Goal: Task Accomplishment & Management: Use online tool/utility

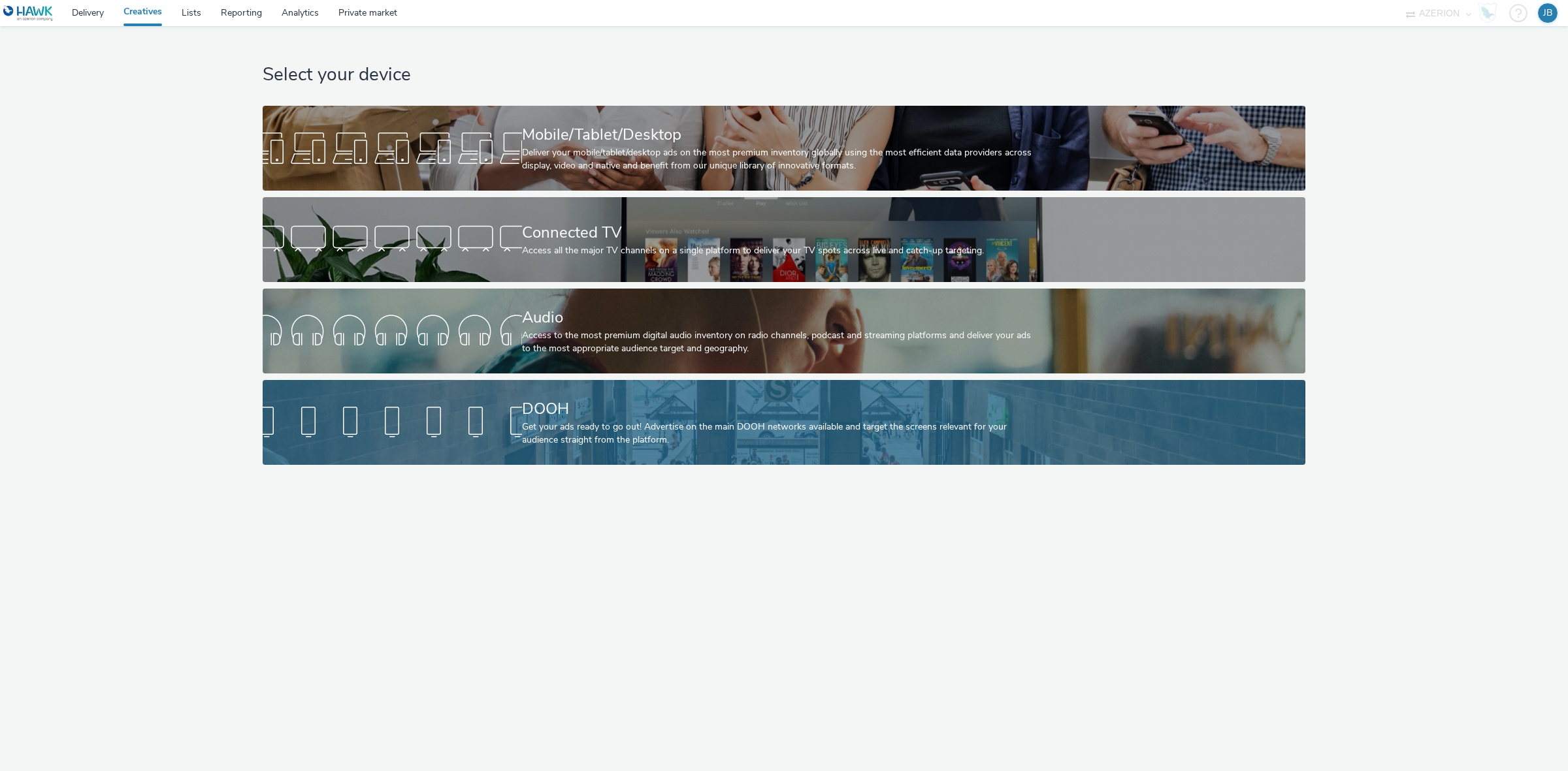
click at [573, 389] on div "DOOH Get your ads ready to go out! Advertise on the main DOOH networks availabl…" at bounding box center [781, 423] width 519 height 85
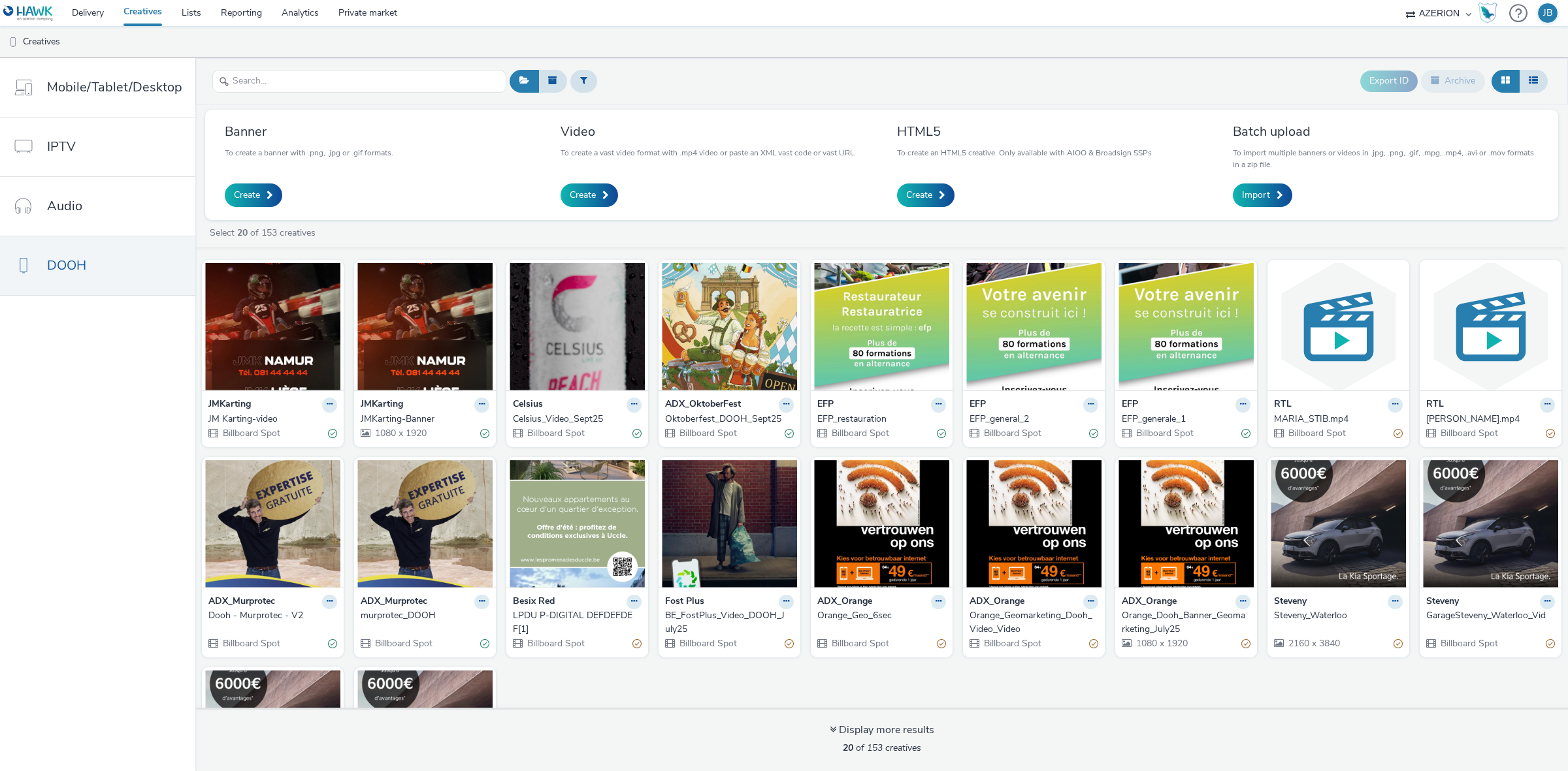
click at [262, 415] on div "JM Karting-video" at bounding box center [270, 419] width 124 height 13
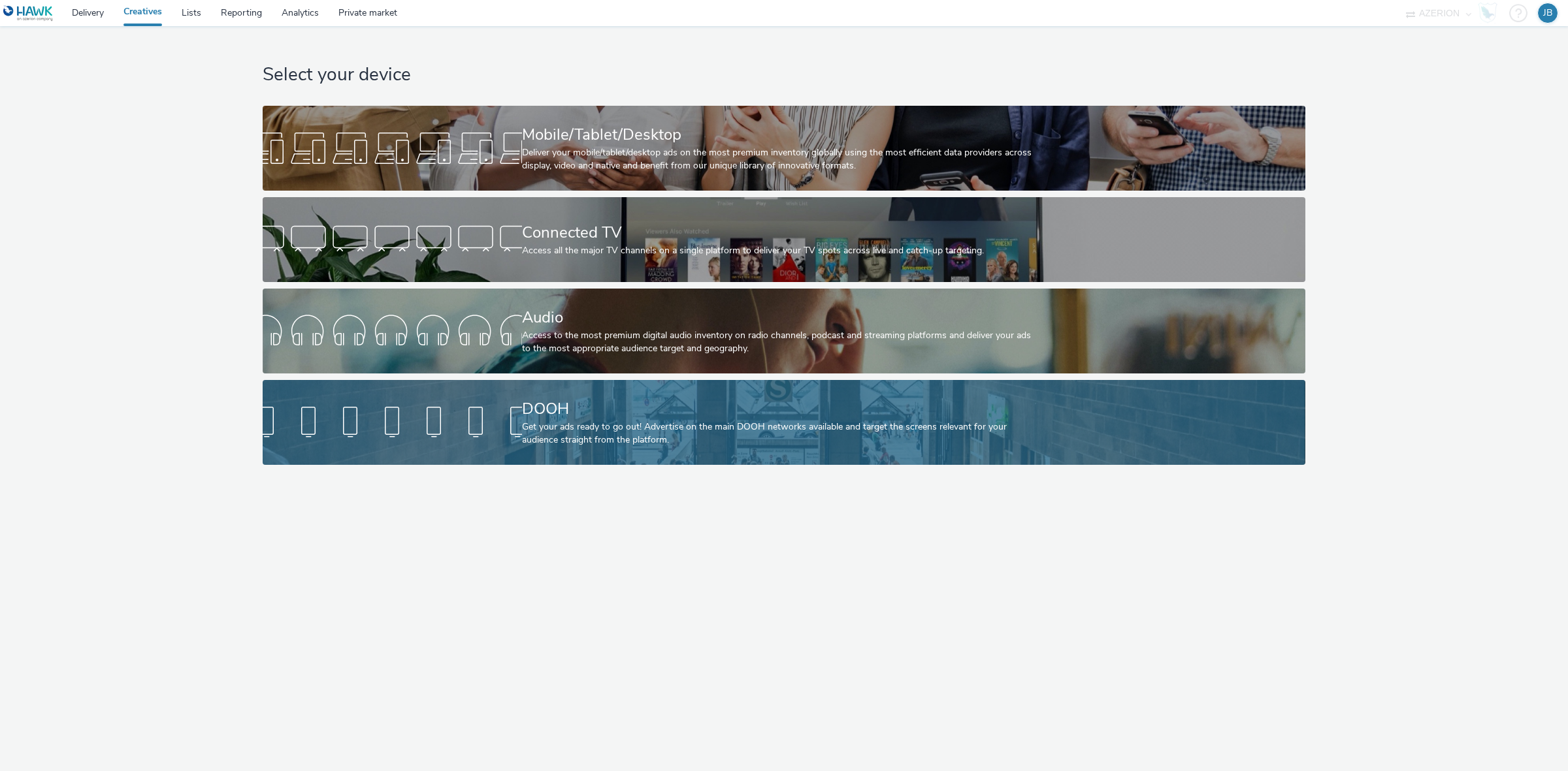
click at [621, 423] on div "Get your ads ready to go out! Advertise on the main DOOH networks available and…" at bounding box center [781, 434] width 519 height 27
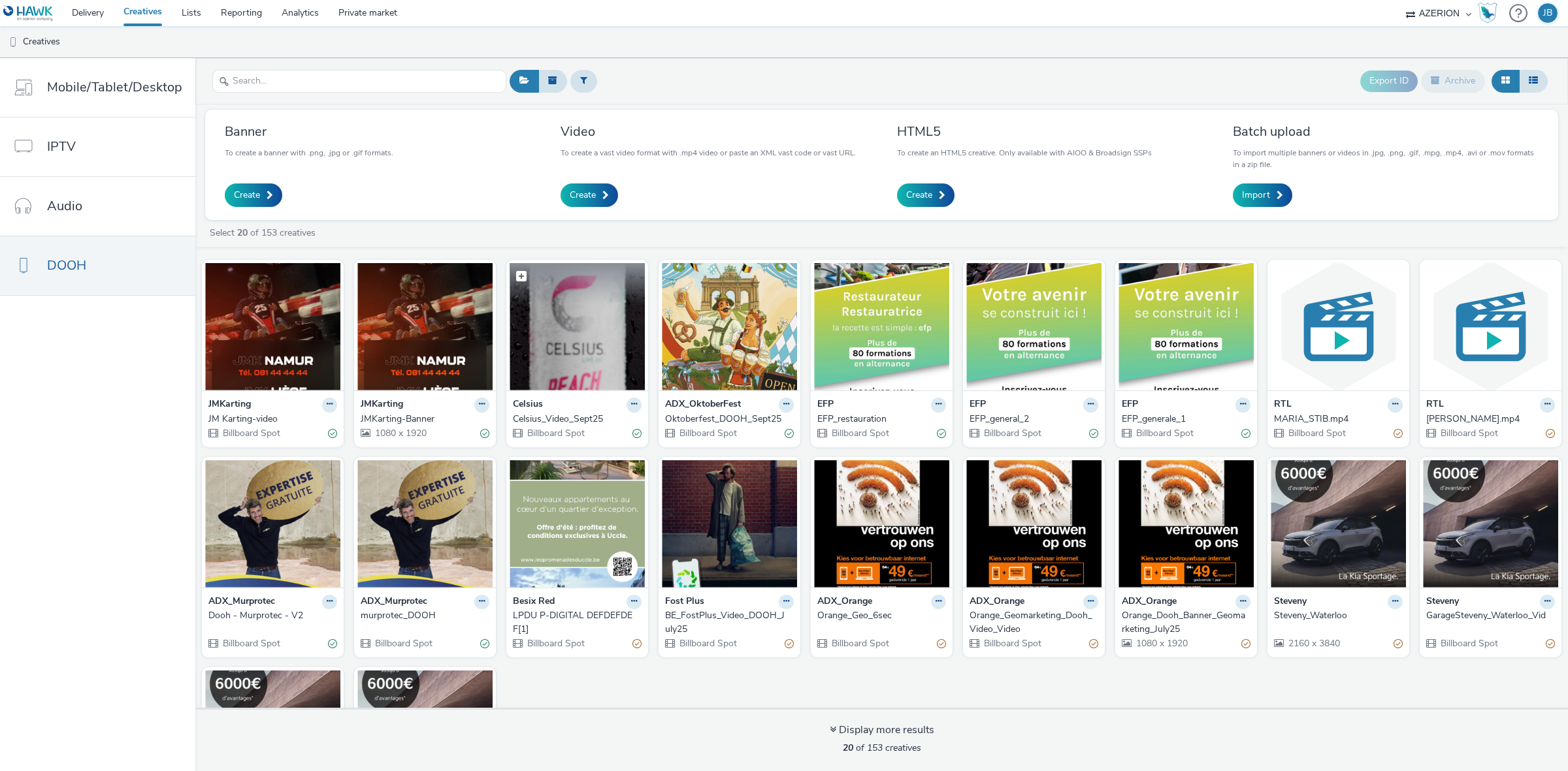
click at [570, 344] on img at bounding box center [578, 326] width 135 height 127
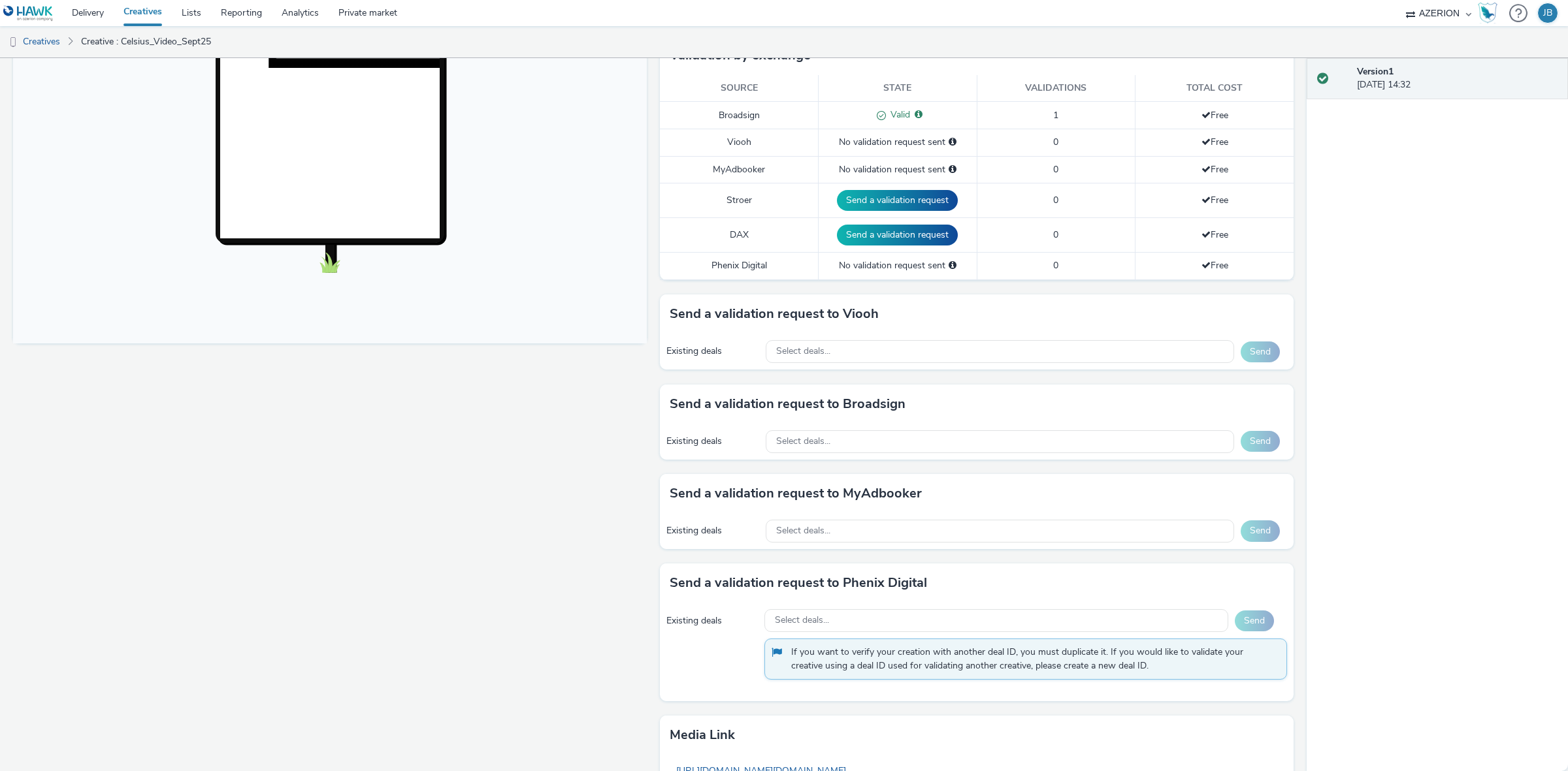
scroll to position [408, 0]
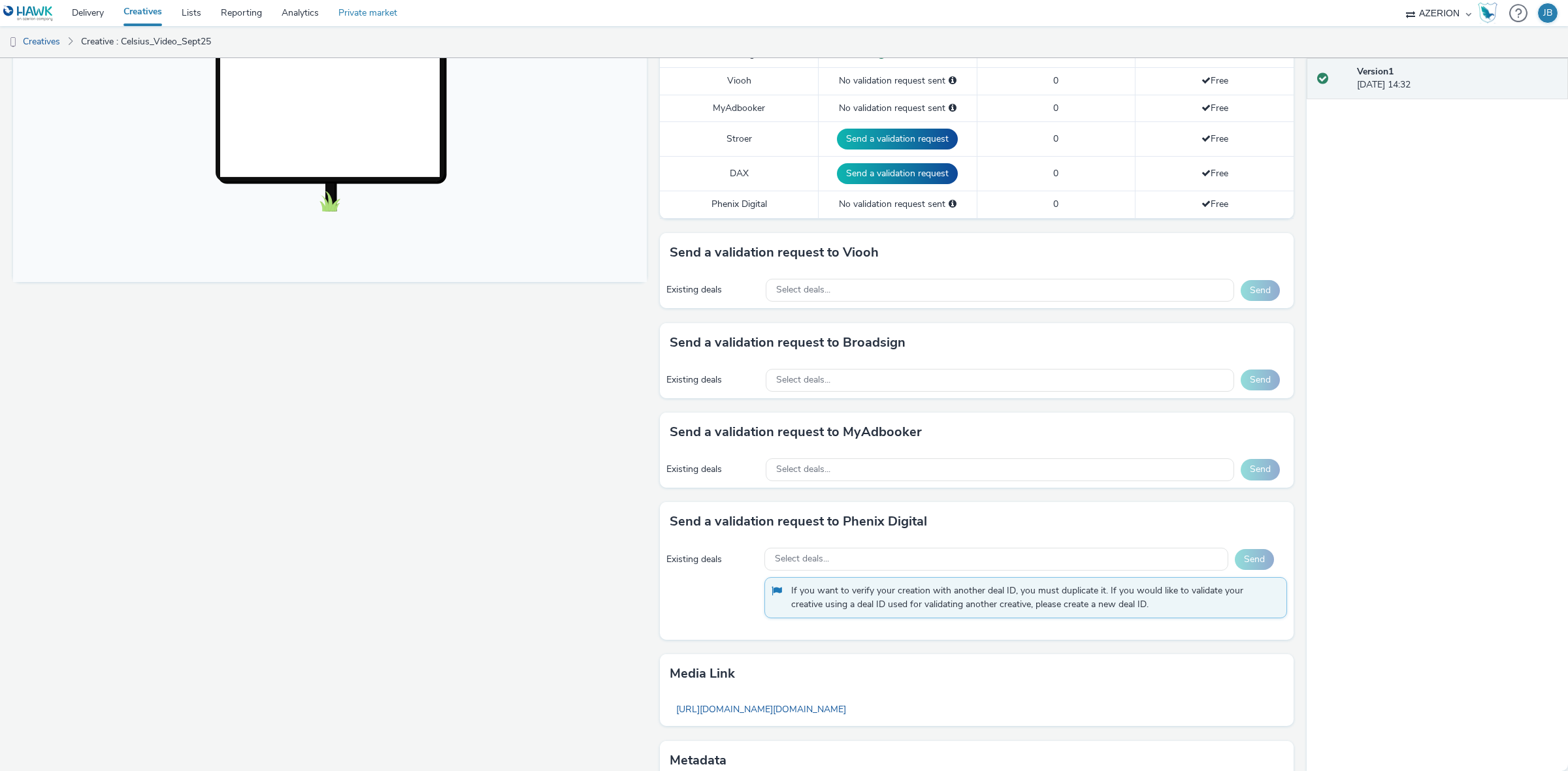
click at [392, 11] on link "Private market" at bounding box center [368, 13] width 78 height 26
